Goal: Task Accomplishment & Management: Use online tool/utility

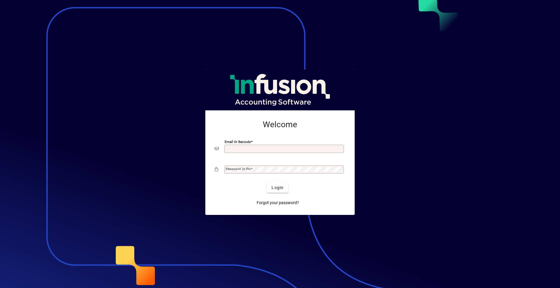
click at [241, 148] on input "Email or Barcode" at bounding box center [285, 149] width 118 height 5
type input "**********"
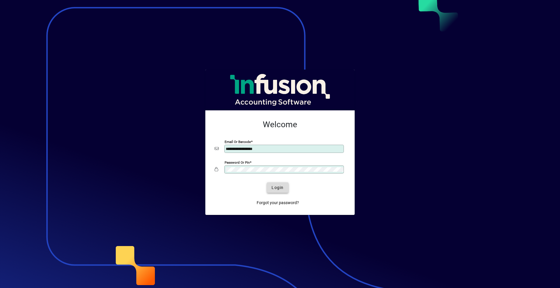
click at [277, 188] on span "Login" at bounding box center [277, 188] width 12 height 6
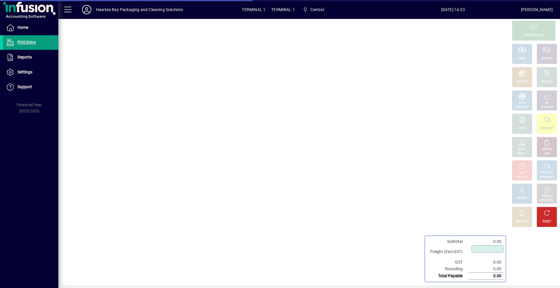
type input "****"
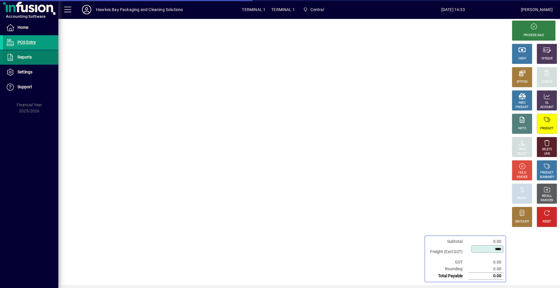
click at [34, 57] on span at bounding box center [30, 57] width 55 height 14
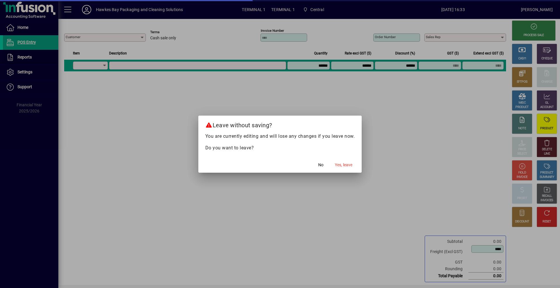
type input "**********"
click at [338, 166] on span "Yes, leave" at bounding box center [343, 165] width 17 height 6
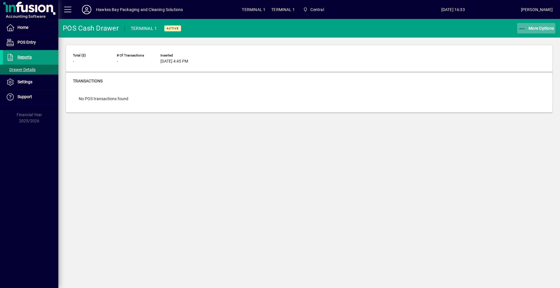
click at [538, 29] on span "More Options" at bounding box center [536, 28] width 36 height 5
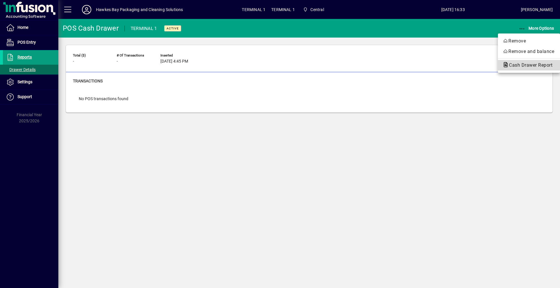
click at [525, 63] on span "Cash Drawer Report" at bounding box center [528, 65] width 53 height 6
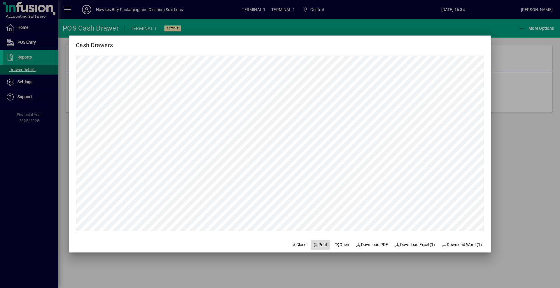
click at [320, 240] on span at bounding box center [320, 245] width 19 height 14
click at [300, 246] on span "Close" at bounding box center [298, 245] width 15 height 6
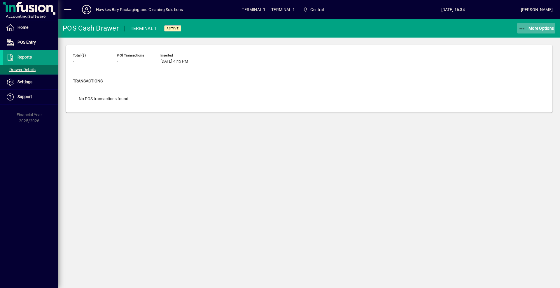
click at [527, 27] on span "More Options" at bounding box center [536, 28] width 36 height 5
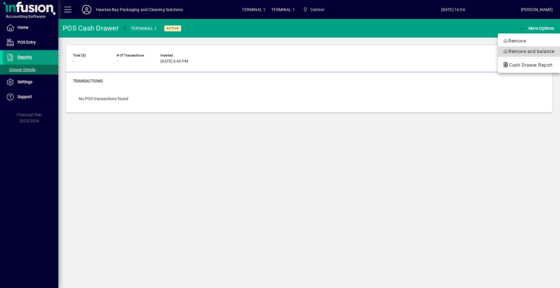
click at [522, 47] on button "Remove and balance" at bounding box center [529, 51] width 62 height 10
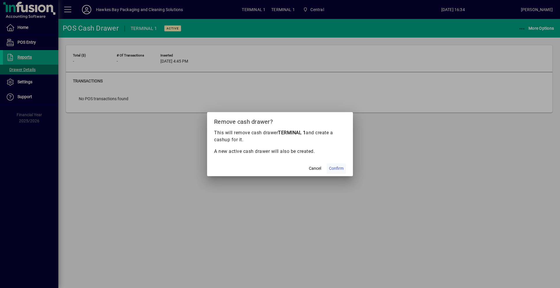
click at [345, 171] on span at bounding box center [336, 169] width 19 height 14
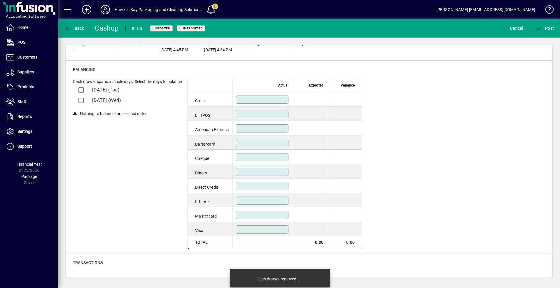
scroll to position [34, 0]
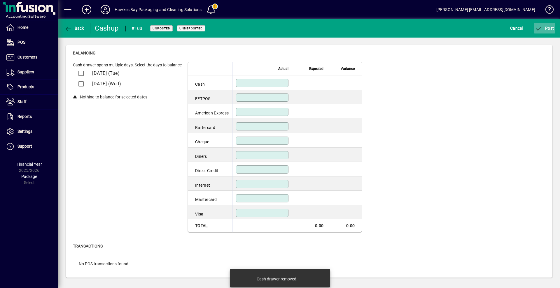
click at [548, 31] on span "submit" at bounding box center [545, 28] width 22 height 14
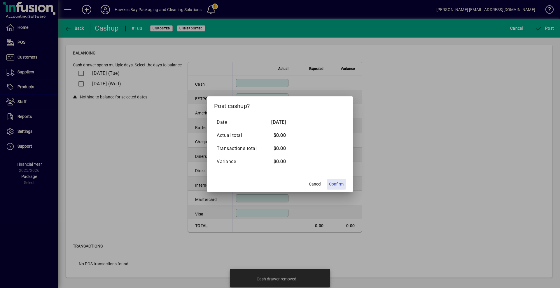
click at [344, 185] on span at bounding box center [336, 185] width 19 height 14
